Goal: Register for event/course

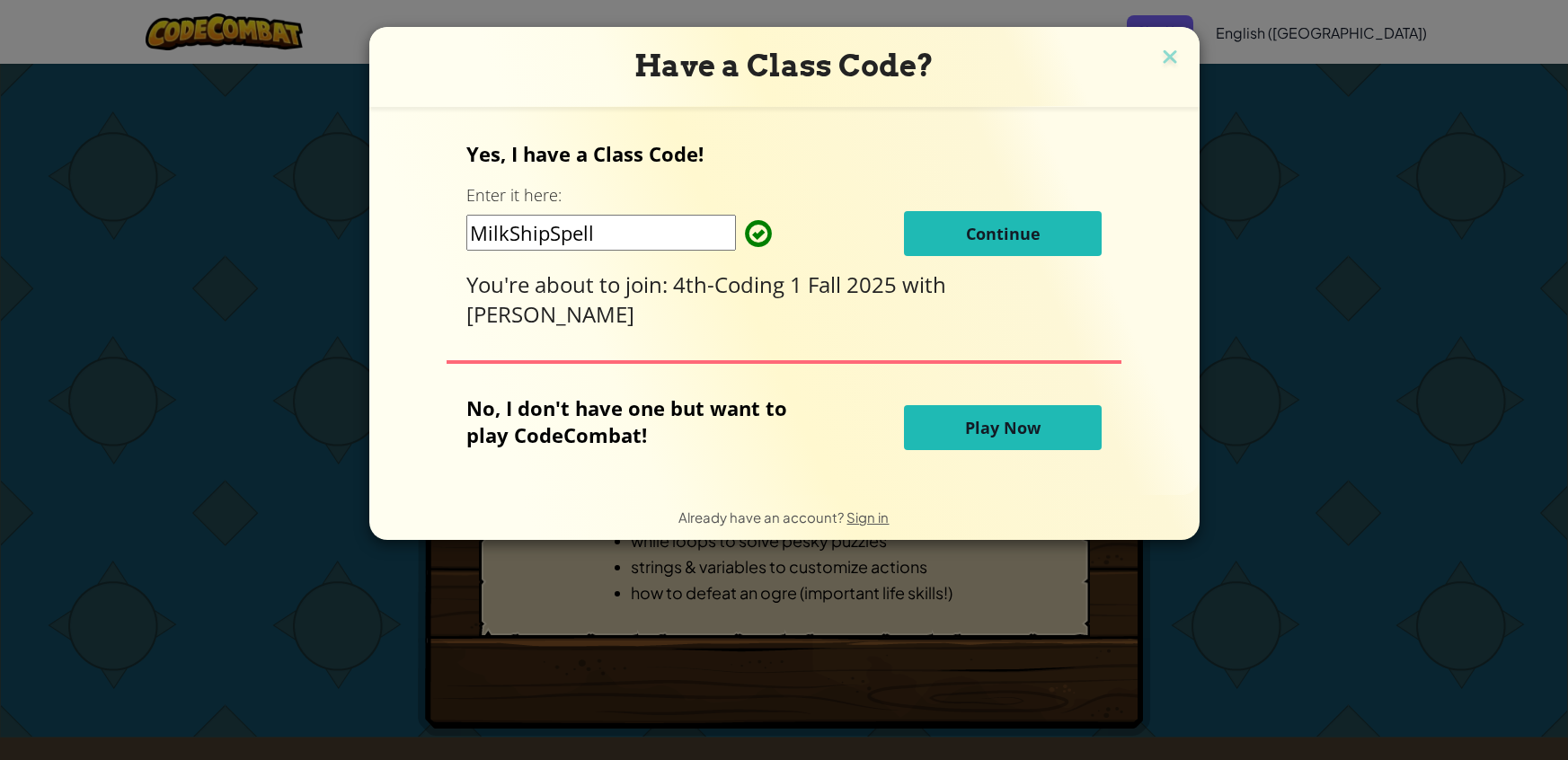
click at [1024, 232] on span "Continue" at bounding box center [1002, 233] width 74 height 21
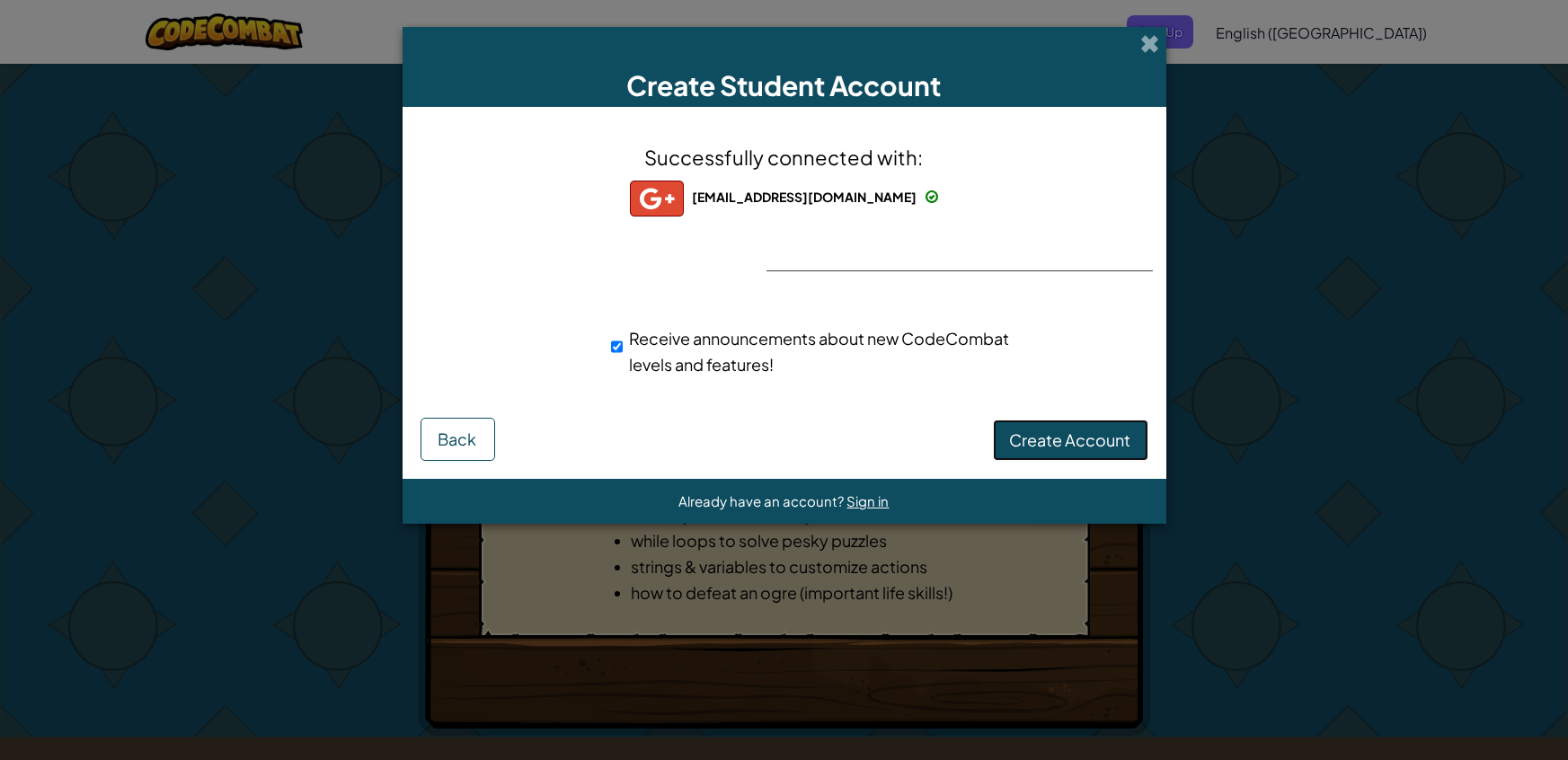
click at [1105, 437] on span "Create Account" at bounding box center [1070, 439] width 121 height 20
click at [1045, 446] on button "Create Account" at bounding box center [1070, 440] width 156 height 42
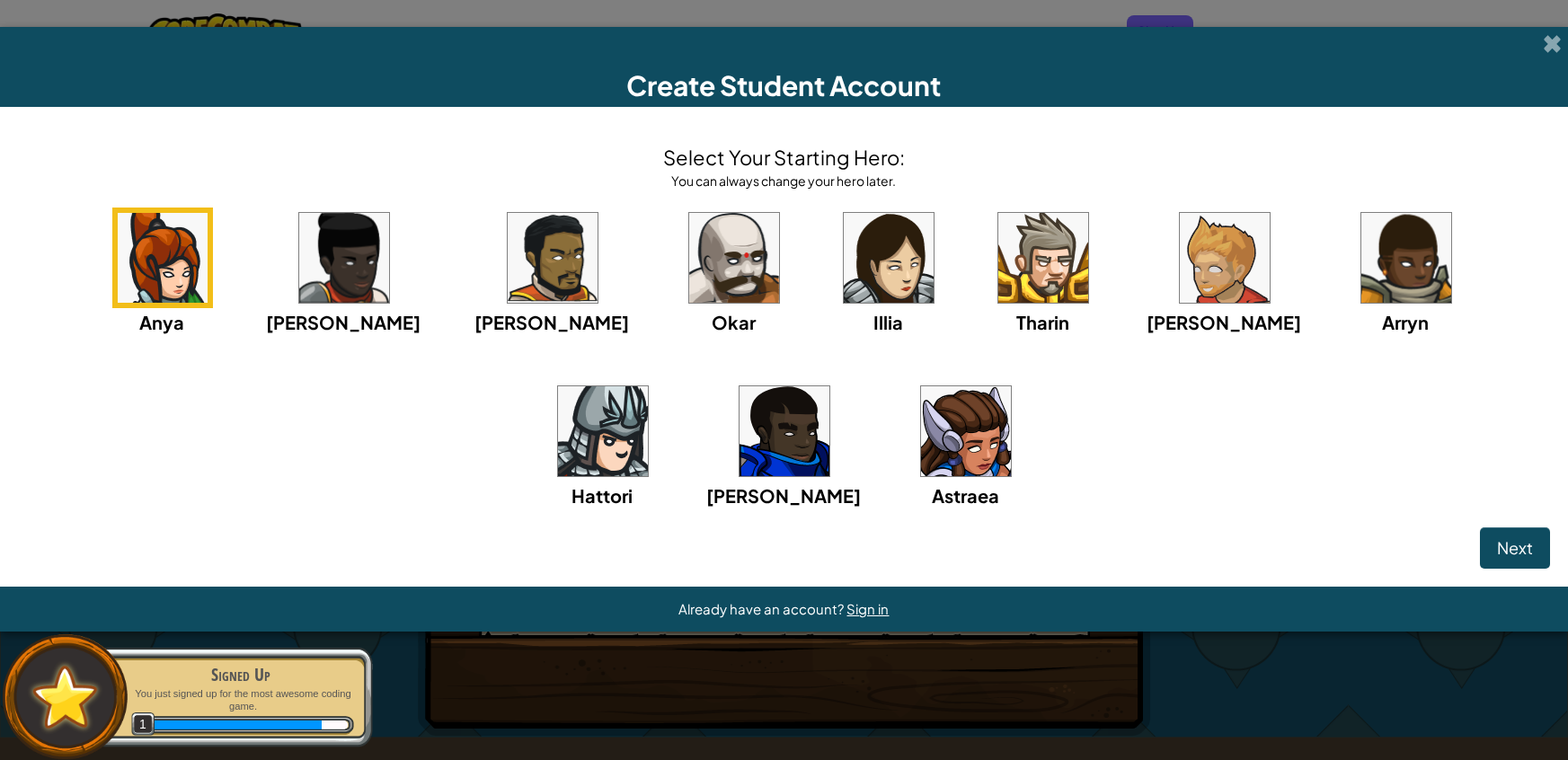
click at [921, 416] on img at bounding box center [966, 431] width 90 height 90
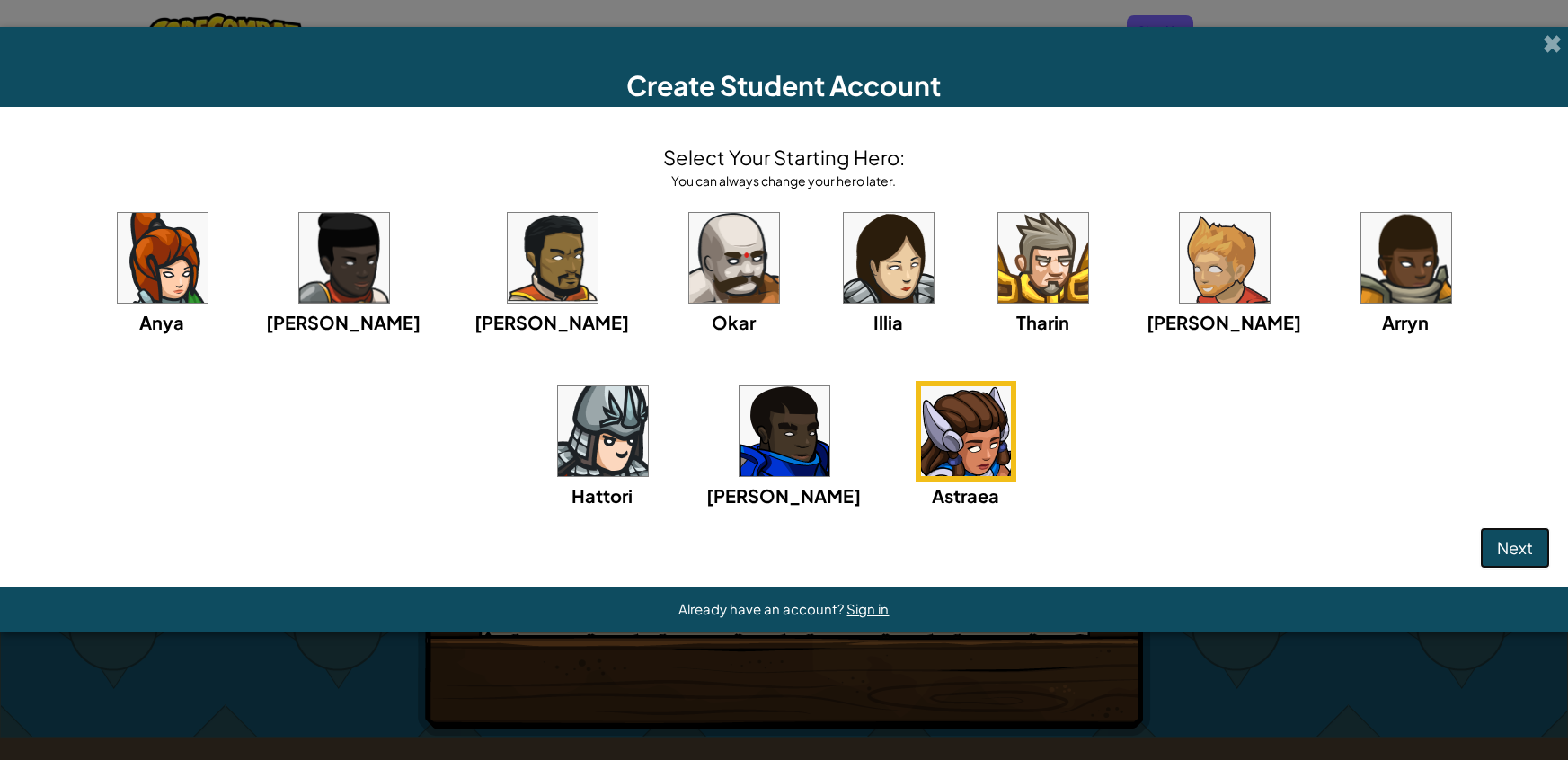
click at [1496, 561] on button "Next" at bounding box center [1515, 548] width 70 height 42
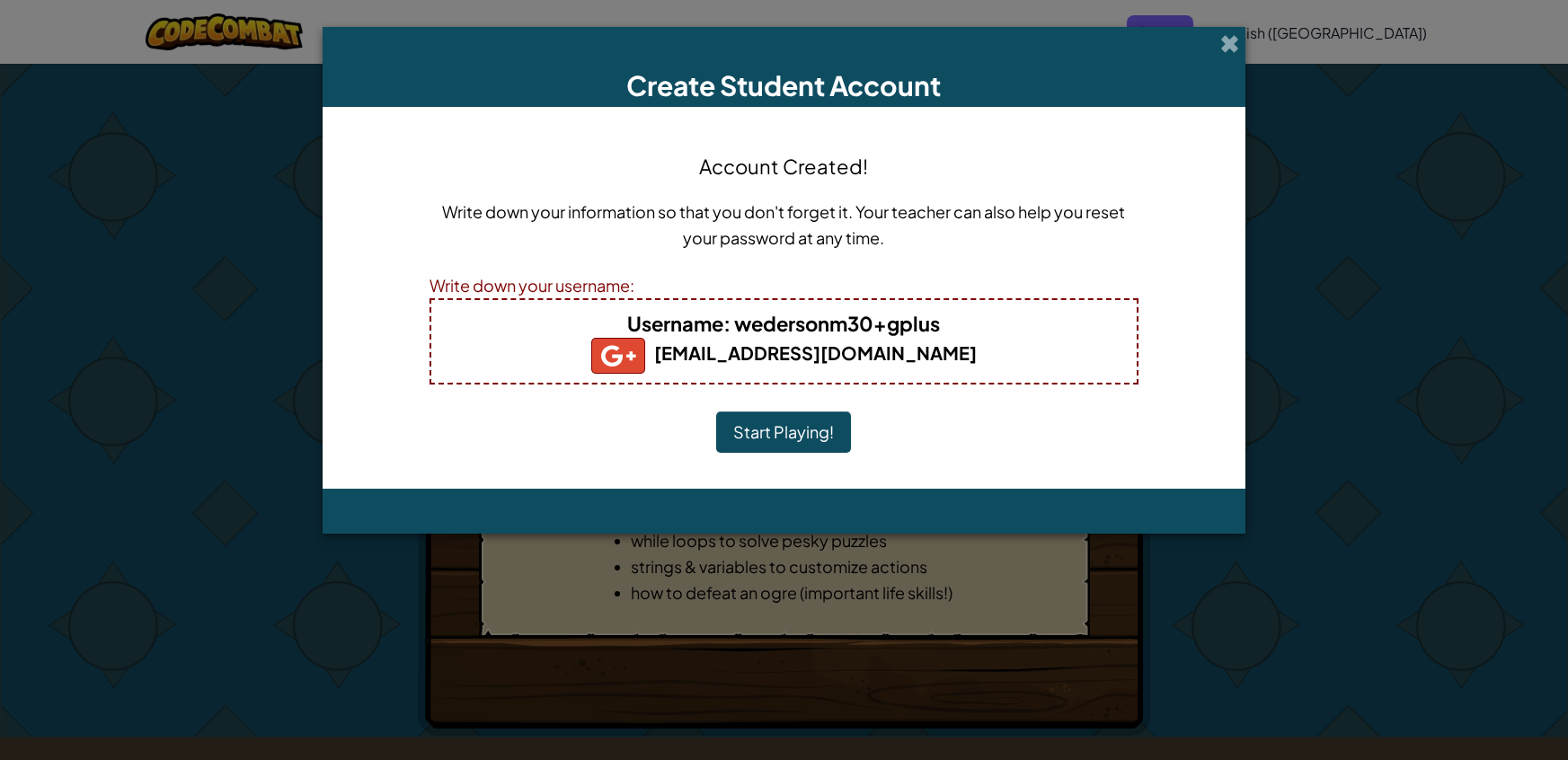
click at [798, 429] on button "Start Playing!" at bounding box center [783, 432] width 134 height 42
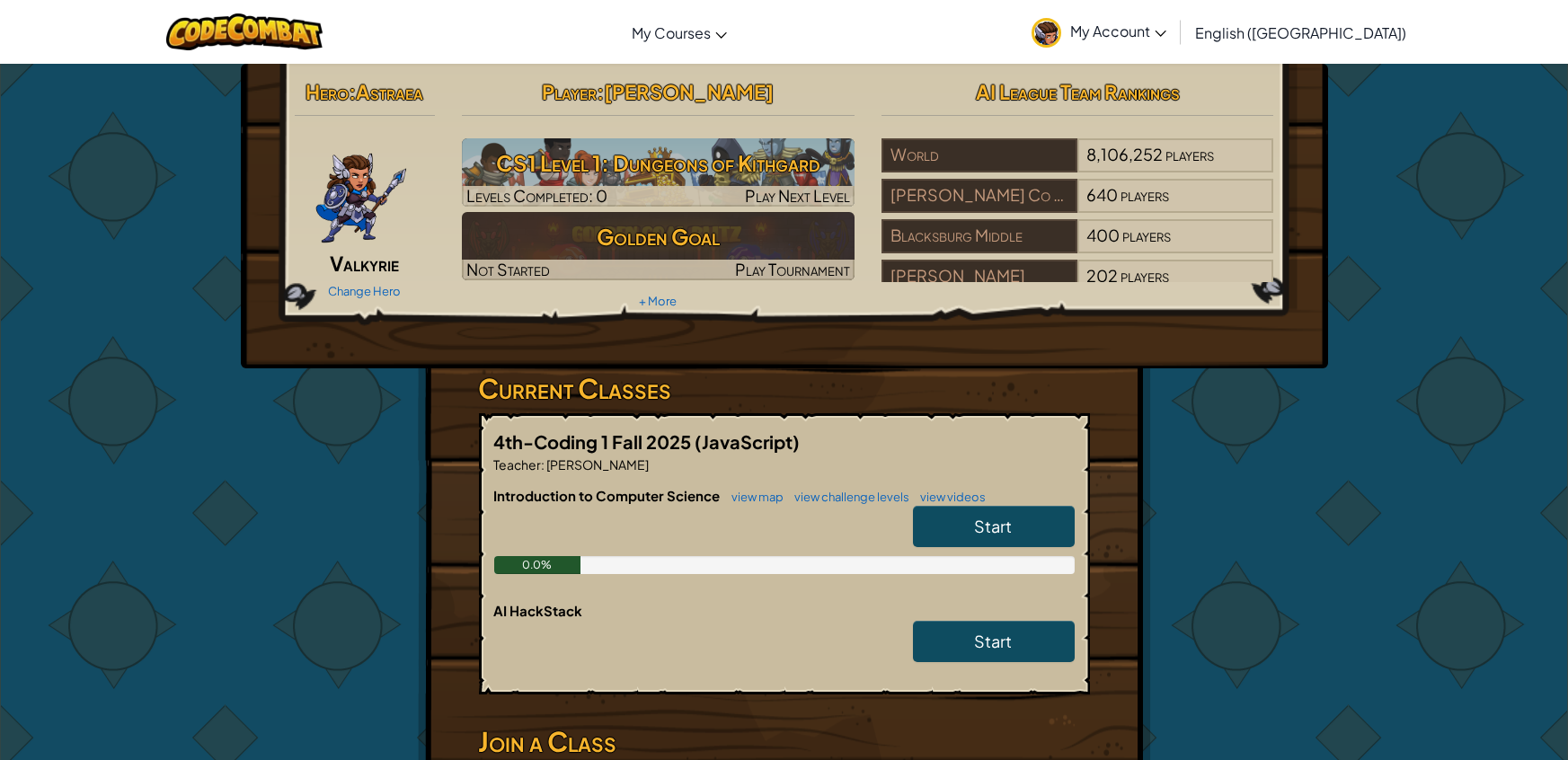
click at [353, 190] on img at bounding box center [361, 192] width 94 height 108
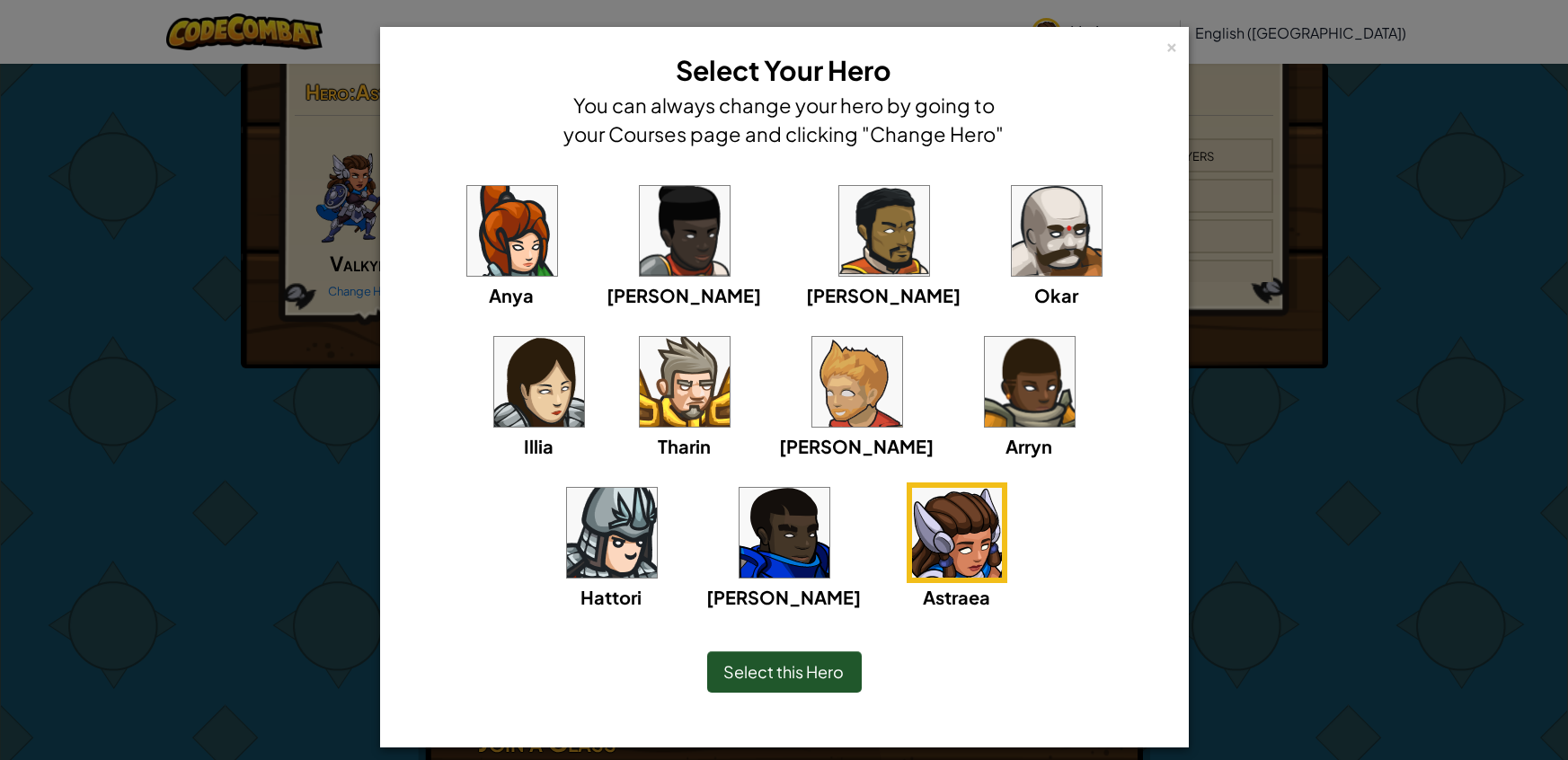
click at [473, 210] on img at bounding box center [511, 230] width 90 height 90
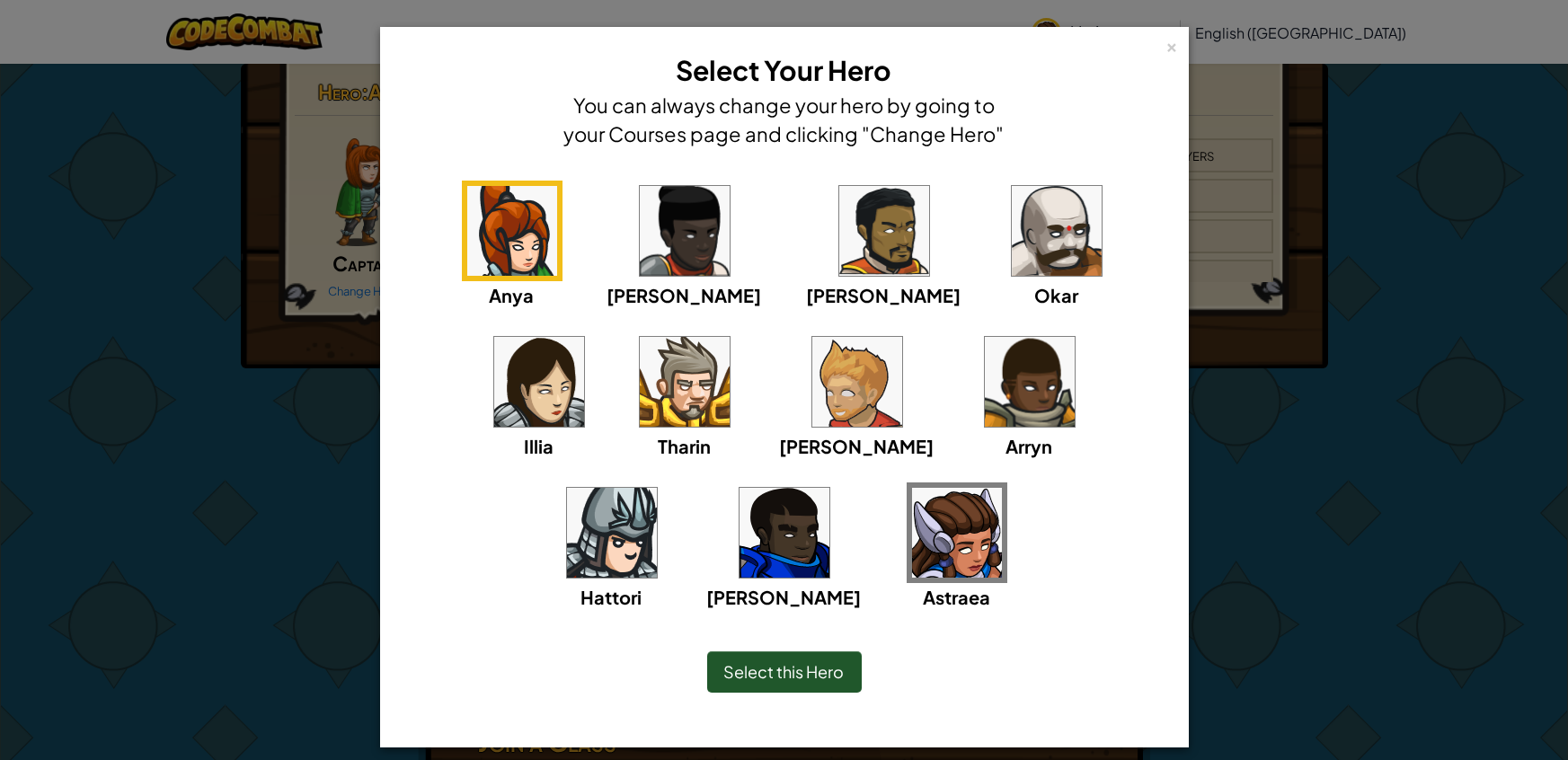
click at [912, 544] on img at bounding box center [956, 533] width 90 height 90
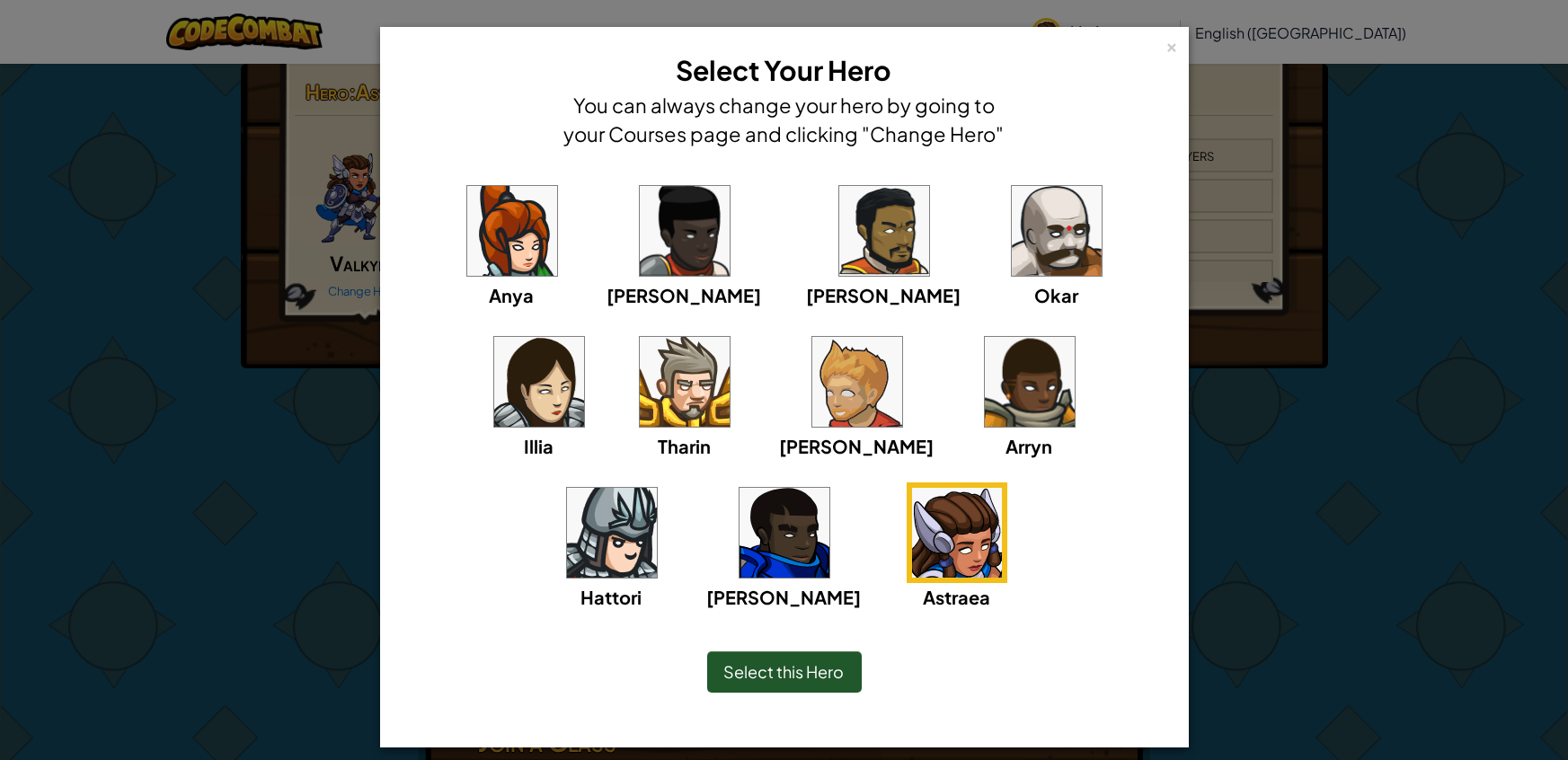
click at [584, 336] on img at bounding box center [538, 381] width 90 height 90
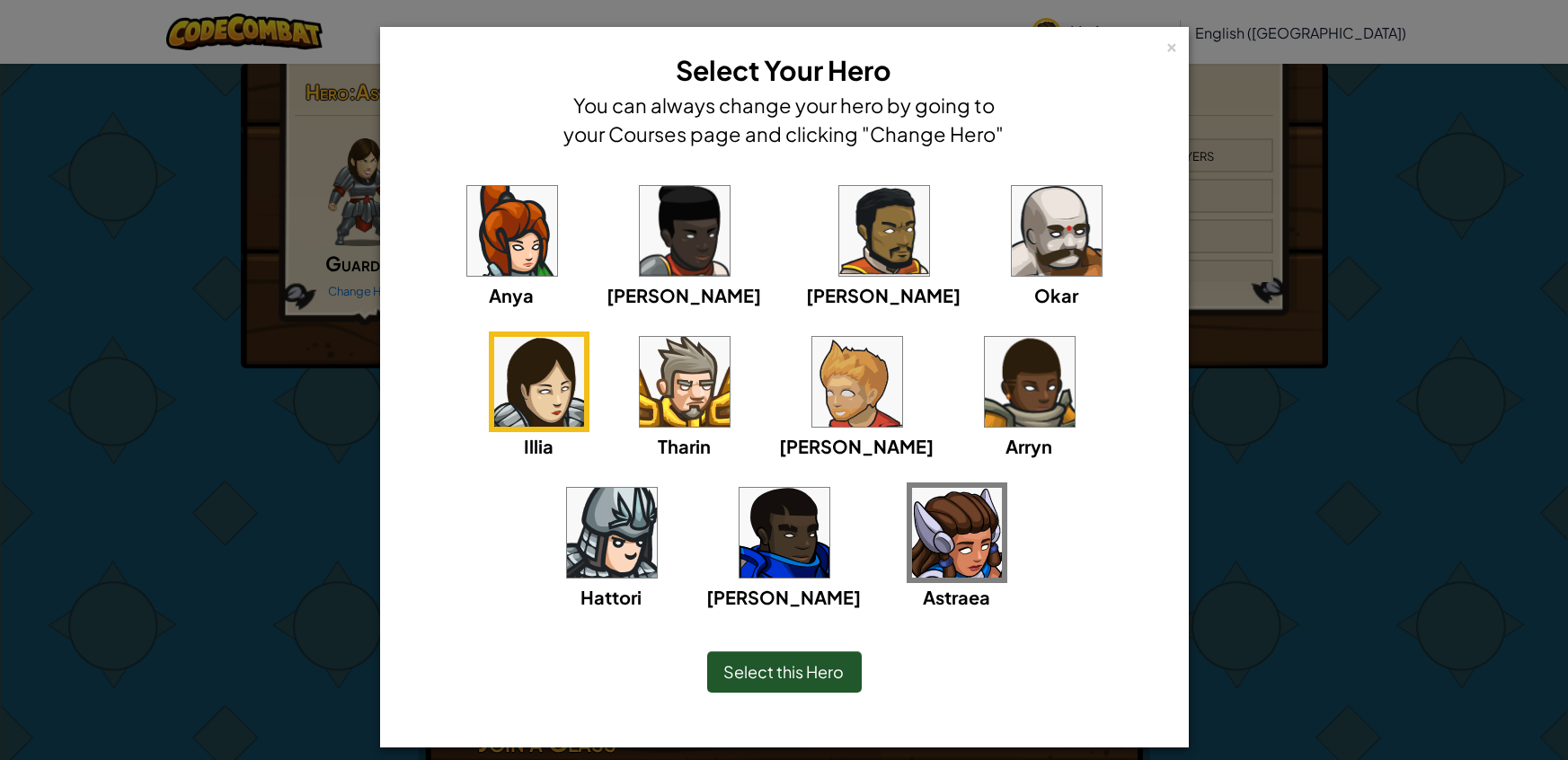
click at [912, 558] on img at bounding box center [956, 533] width 90 height 90
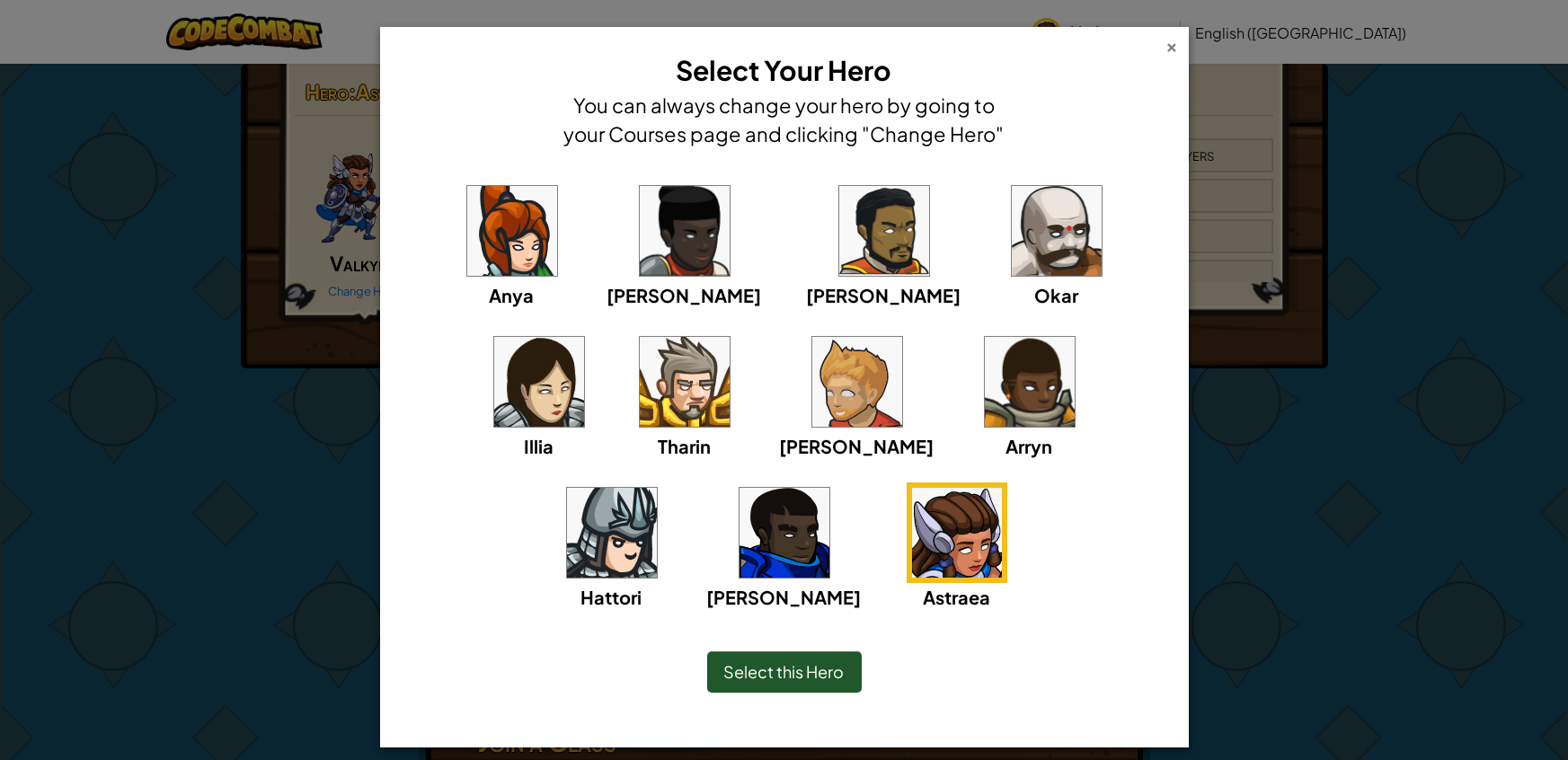
click at [1176, 49] on div "×" at bounding box center [1172, 44] width 13 height 19
